Goal: Information Seeking & Learning: Learn about a topic

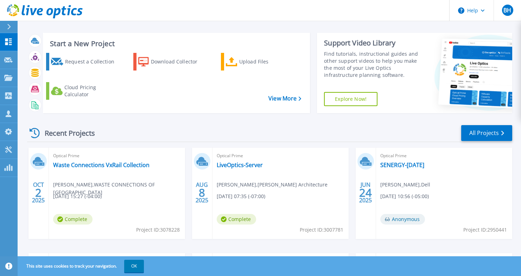
scroll to position [4, 0]
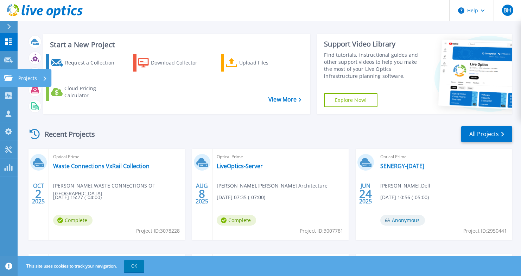
click at [33, 77] on p "Projects" at bounding box center [27, 78] width 19 height 18
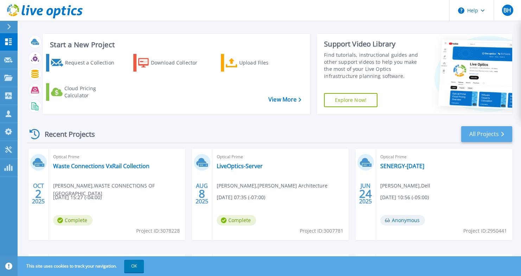
click at [476, 135] on link "All Projects" at bounding box center [486, 134] width 51 height 16
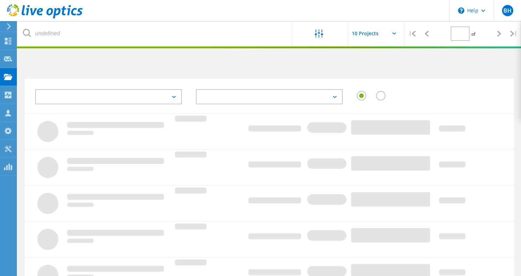
type input "1"
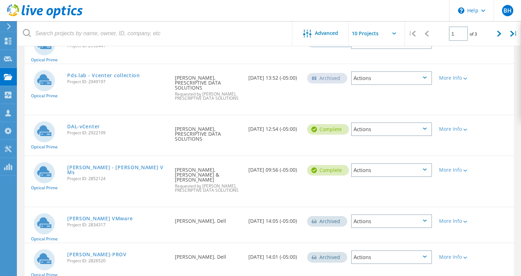
scroll to position [236, 0]
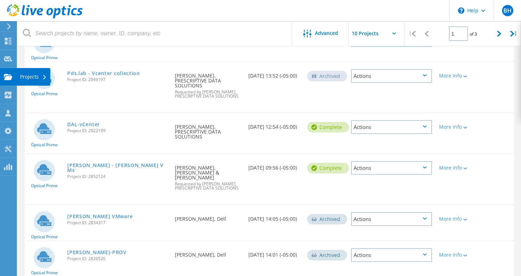
click at [29, 75] on div "Projects" at bounding box center [33, 76] width 27 height 5
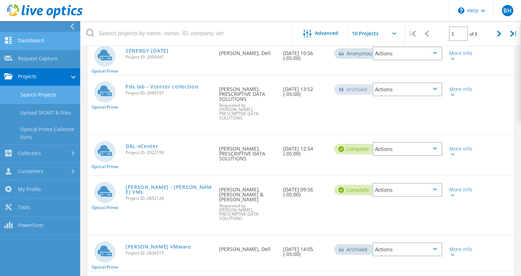
click at [39, 36] on link "Dashboard" at bounding box center [40, 41] width 80 height 18
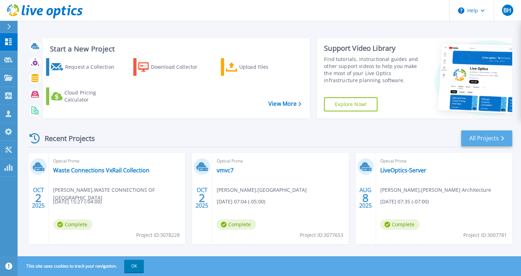
click at [487, 136] on link "All Projects" at bounding box center [486, 138] width 51 height 16
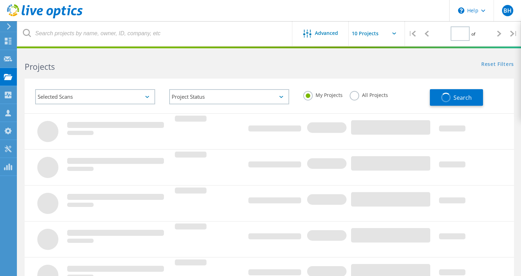
type input "1"
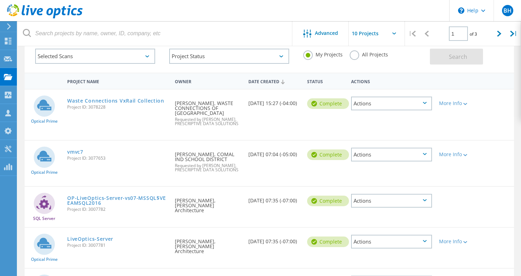
scroll to position [41, 0]
click at [75, 148] on link "vmvc7" at bounding box center [75, 150] width 16 height 5
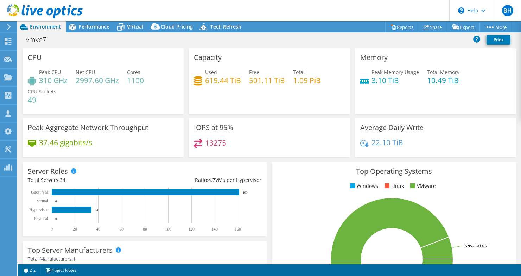
select select "USEast"
select select "USD"
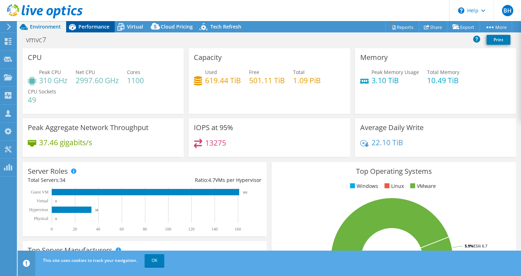
click at [95, 25] on span "Performance" at bounding box center [93, 26] width 31 height 7
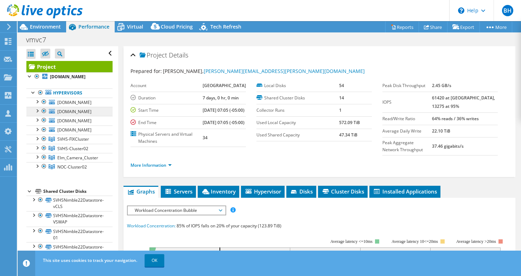
click at [86, 114] on span "noc-vmc0206.comalisd.org" at bounding box center [74, 111] width 34 height 6
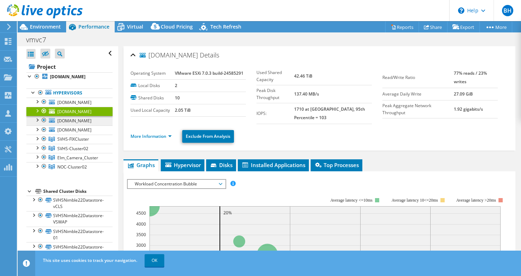
click at [77, 124] on span "noc-vmc0240.comalisd.org" at bounding box center [74, 121] width 34 height 6
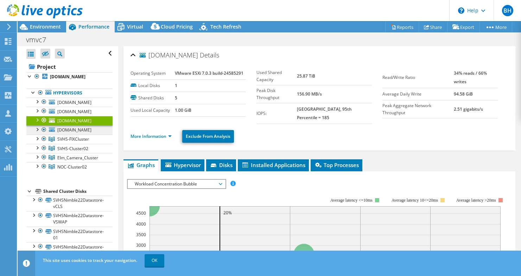
click at [76, 133] on span "noc-vmc0129.comalisd.org" at bounding box center [74, 130] width 34 height 6
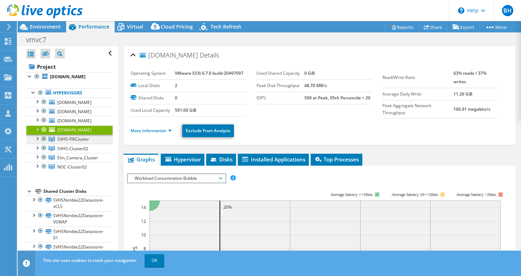
click at [76, 142] on span "SVHS-FIXCluster" at bounding box center [73, 139] width 32 height 6
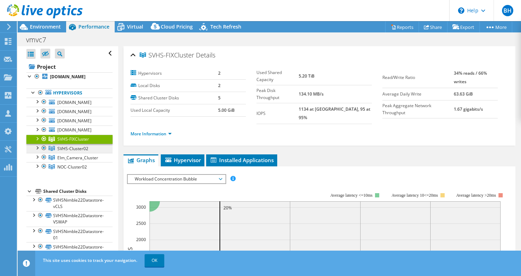
click at [71, 151] on span "SVHS-Cluster02" at bounding box center [72, 148] width 31 height 6
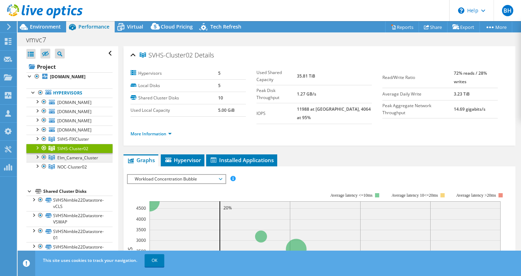
click at [71, 160] on span "Elm_Camera_Cluster" at bounding box center [77, 157] width 41 height 6
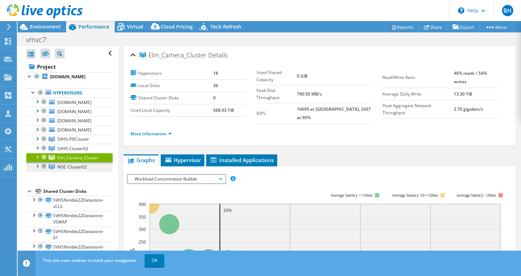
click at [65, 170] on span "NOC-Cluster02" at bounding box center [72, 167] width 30 height 6
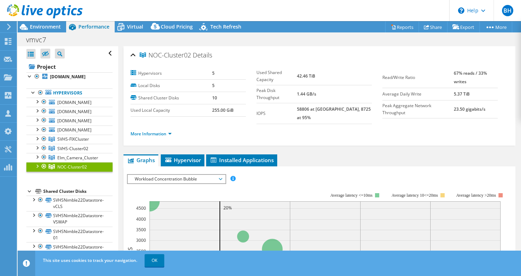
click at [37, 169] on div at bounding box center [36, 165] width 7 height 7
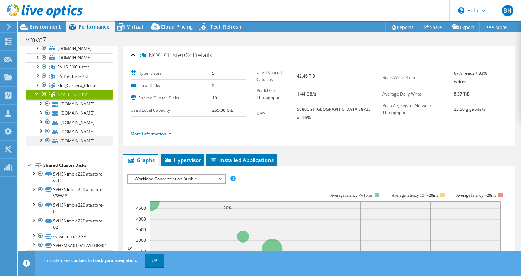
scroll to position [74, 0]
